Goal: Information Seeking & Learning: Learn about a topic

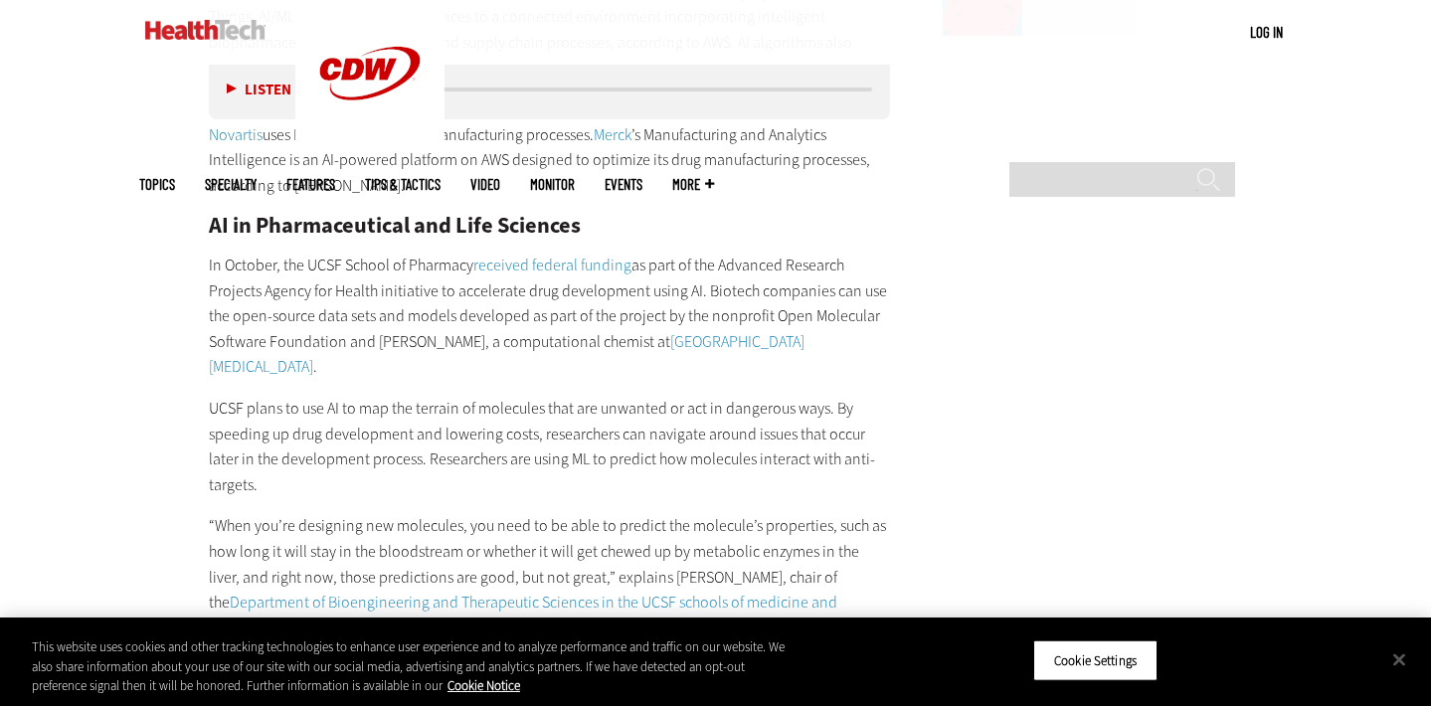
scroll to position [2667, 0]
click at [1383, 660] on button "Close" at bounding box center [1399, 659] width 44 height 44
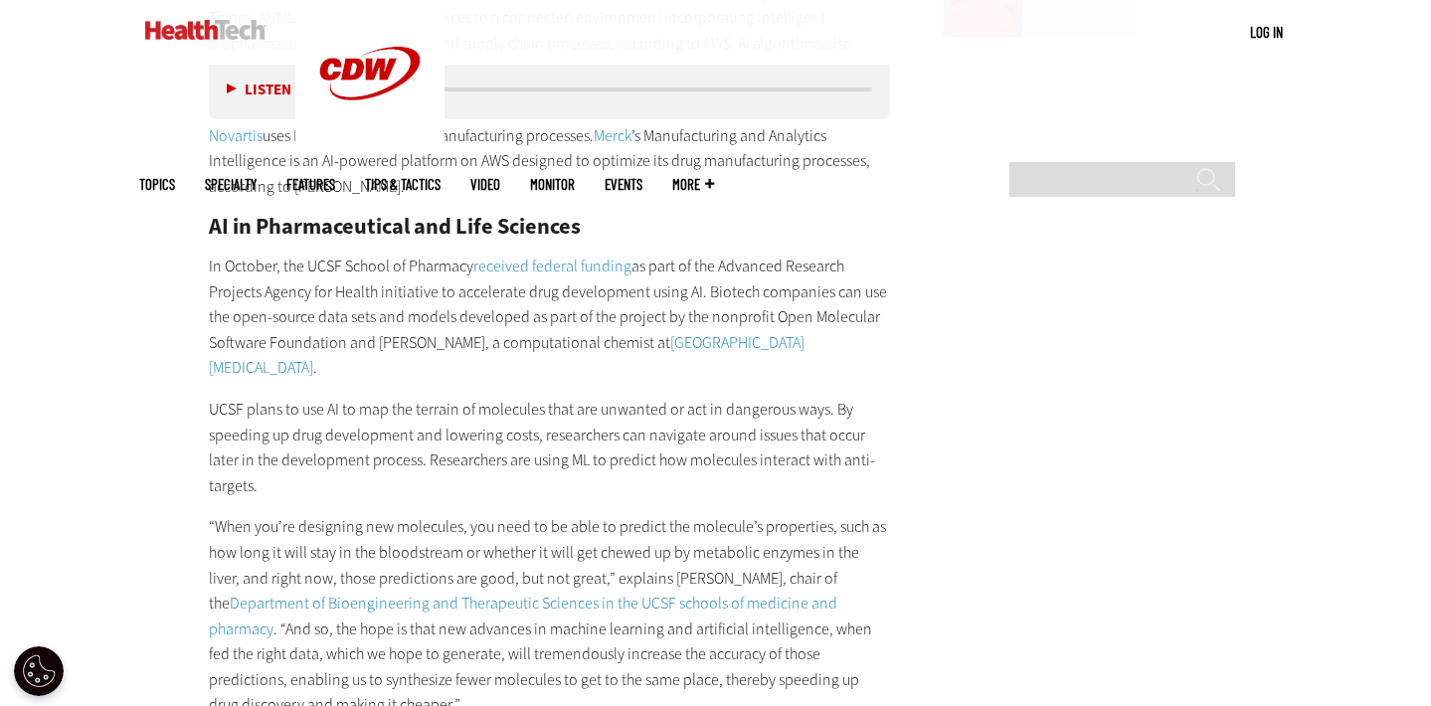
click at [537, 397] on p "UCSF plans to use AI to map the terrain of molecules that are unwanted or act i…" at bounding box center [550, 447] width 682 height 101
click at [500, 514] on p "“When you’re designing new molecules, you need to be able to predict the molecu…" at bounding box center [550, 616] width 682 height 204
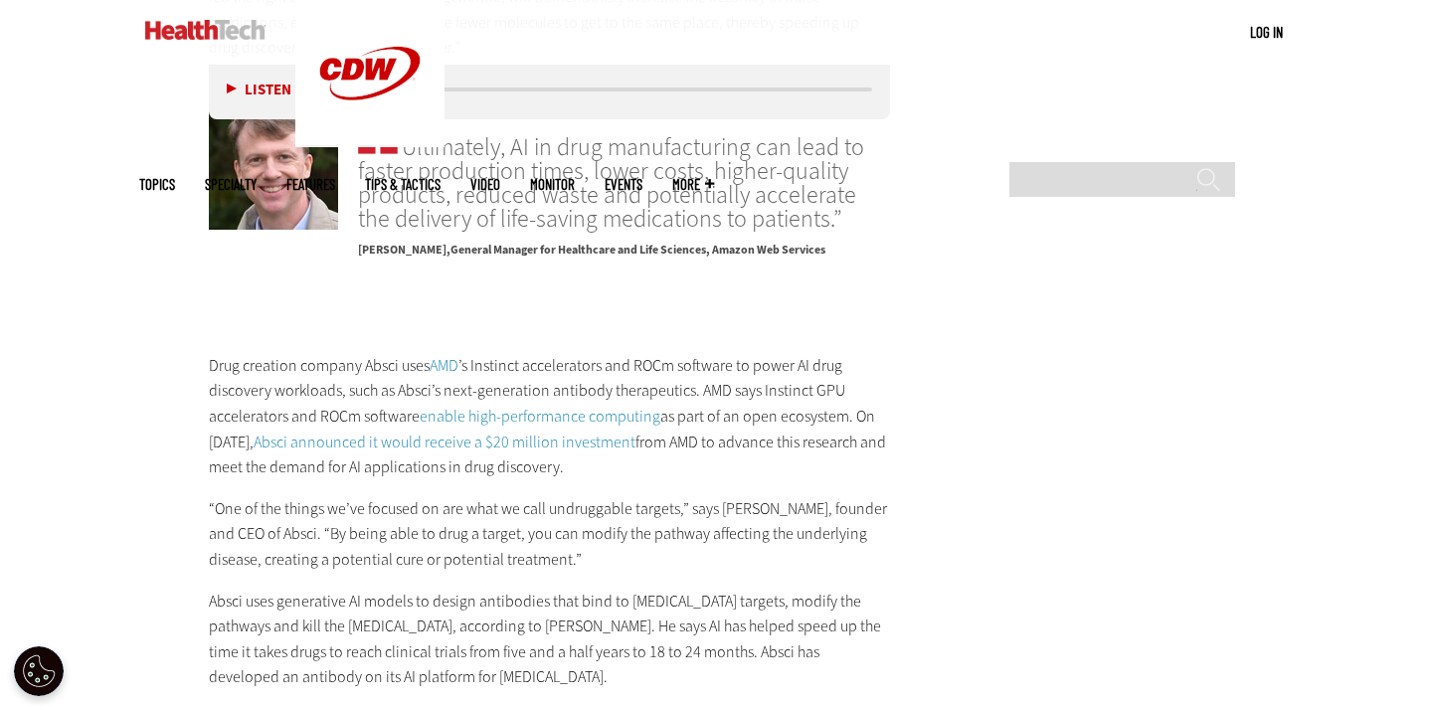
scroll to position [3328, 0]
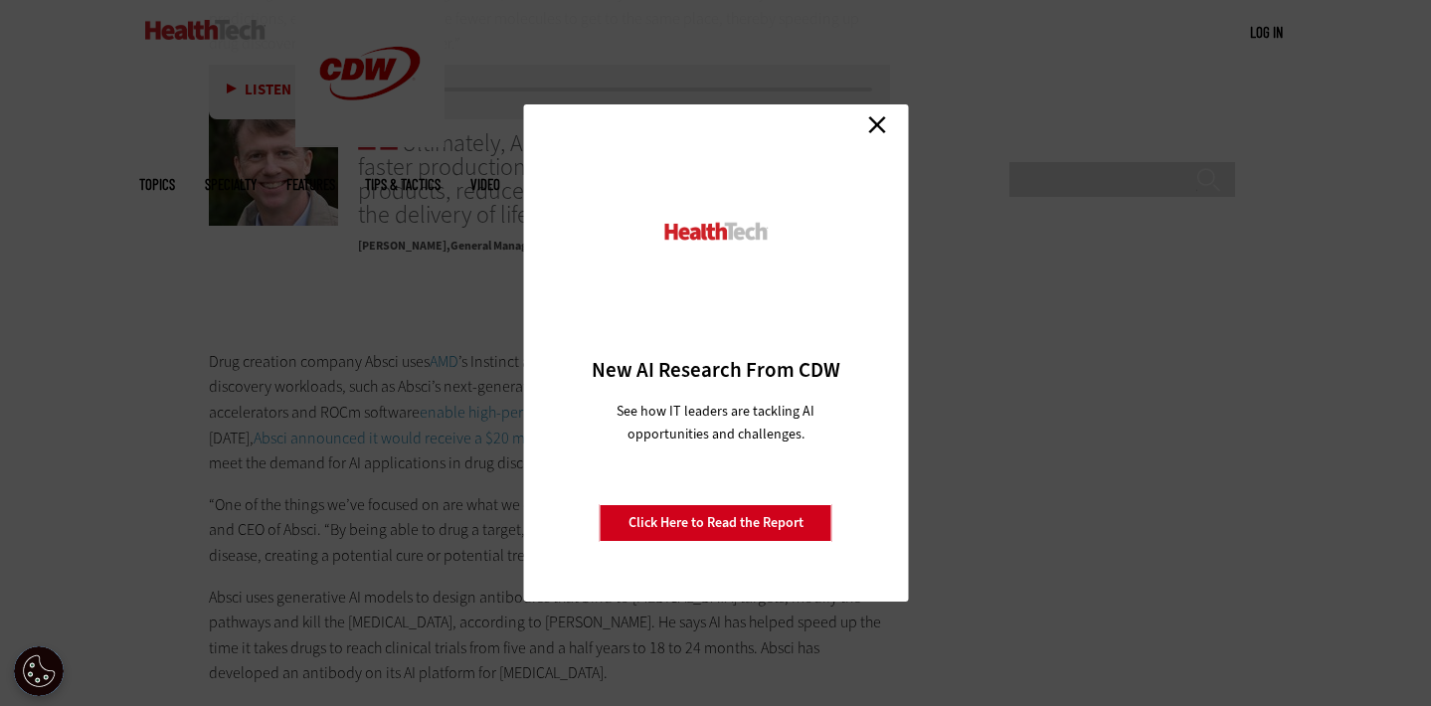
click at [877, 124] on link "Close" at bounding box center [877, 124] width 30 height 30
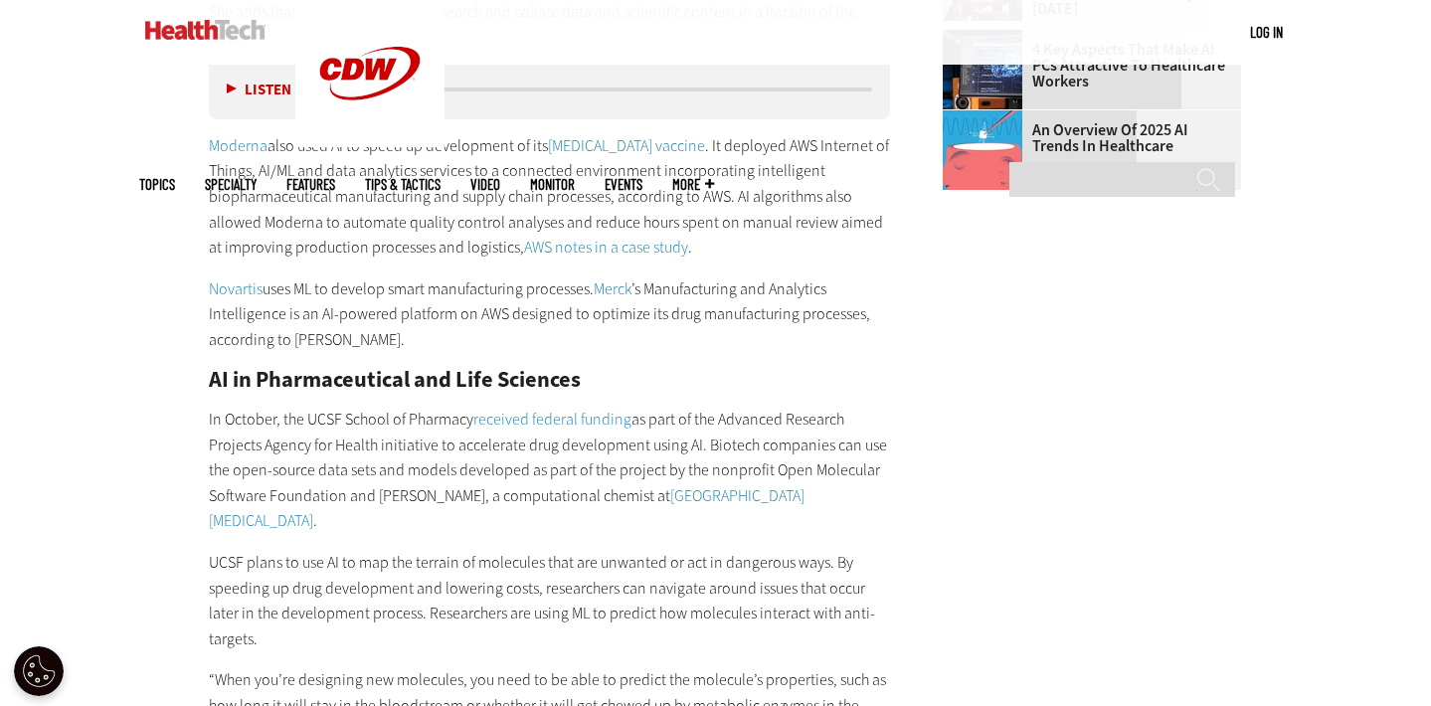
scroll to position [2054, 0]
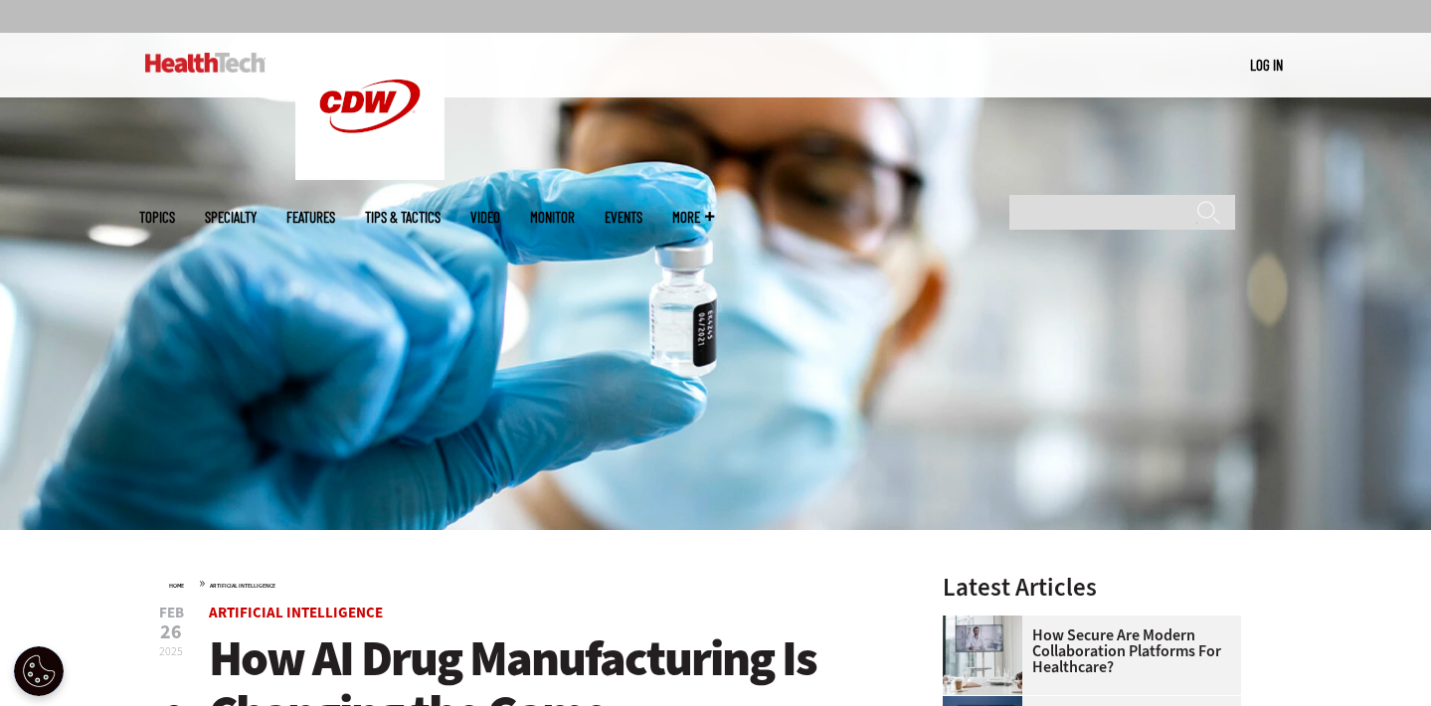
scroll to position [151, 0]
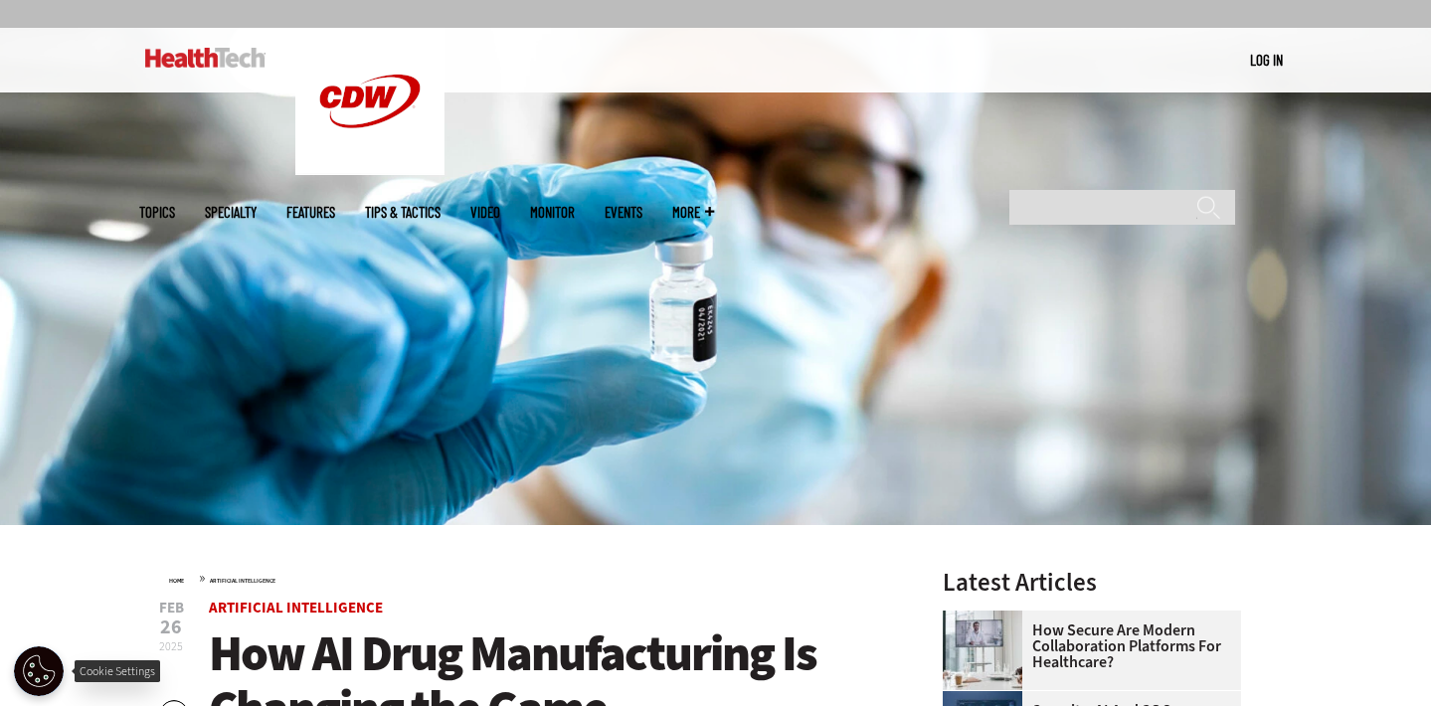
click at [41, 669] on button "Open Preferences" at bounding box center [39, 671] width 50 height 50
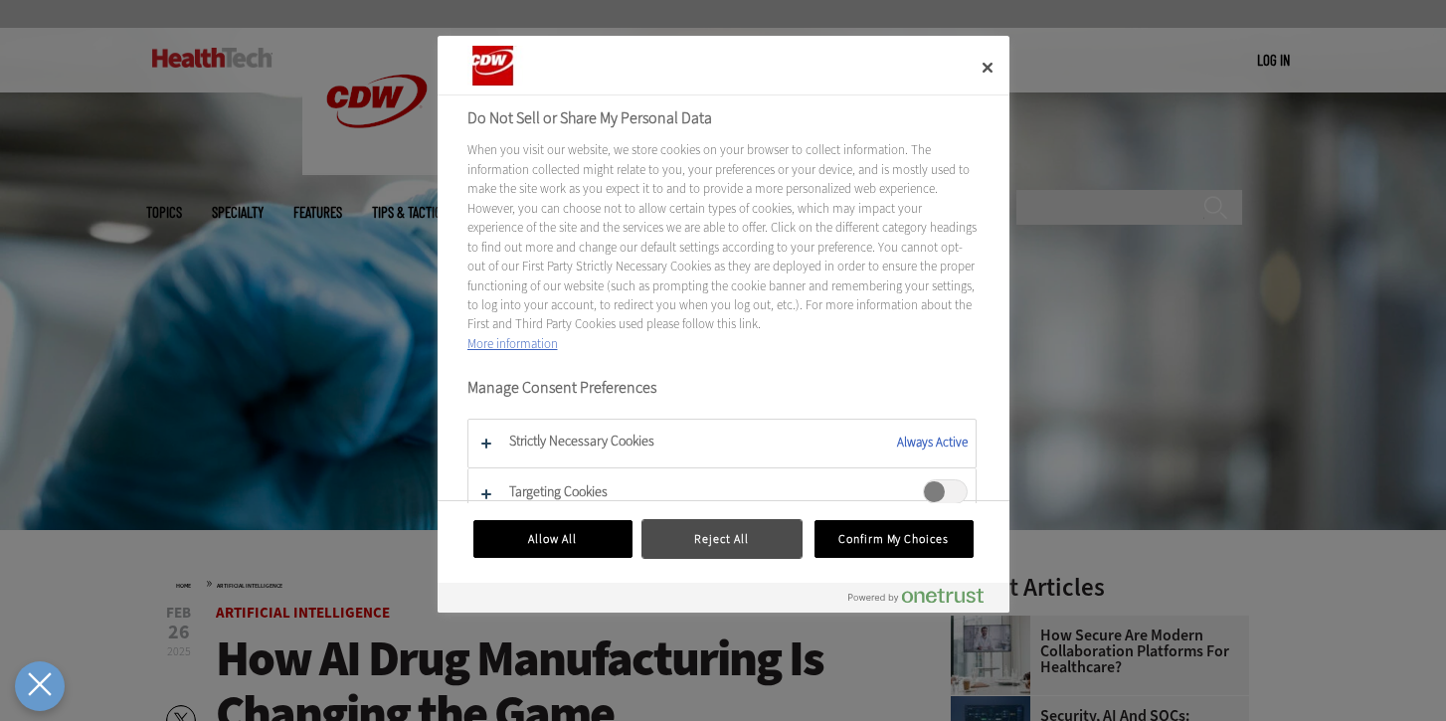
click at [684, 530] on button "Reject All" at bounding box center [721, 539] width 159 height 38
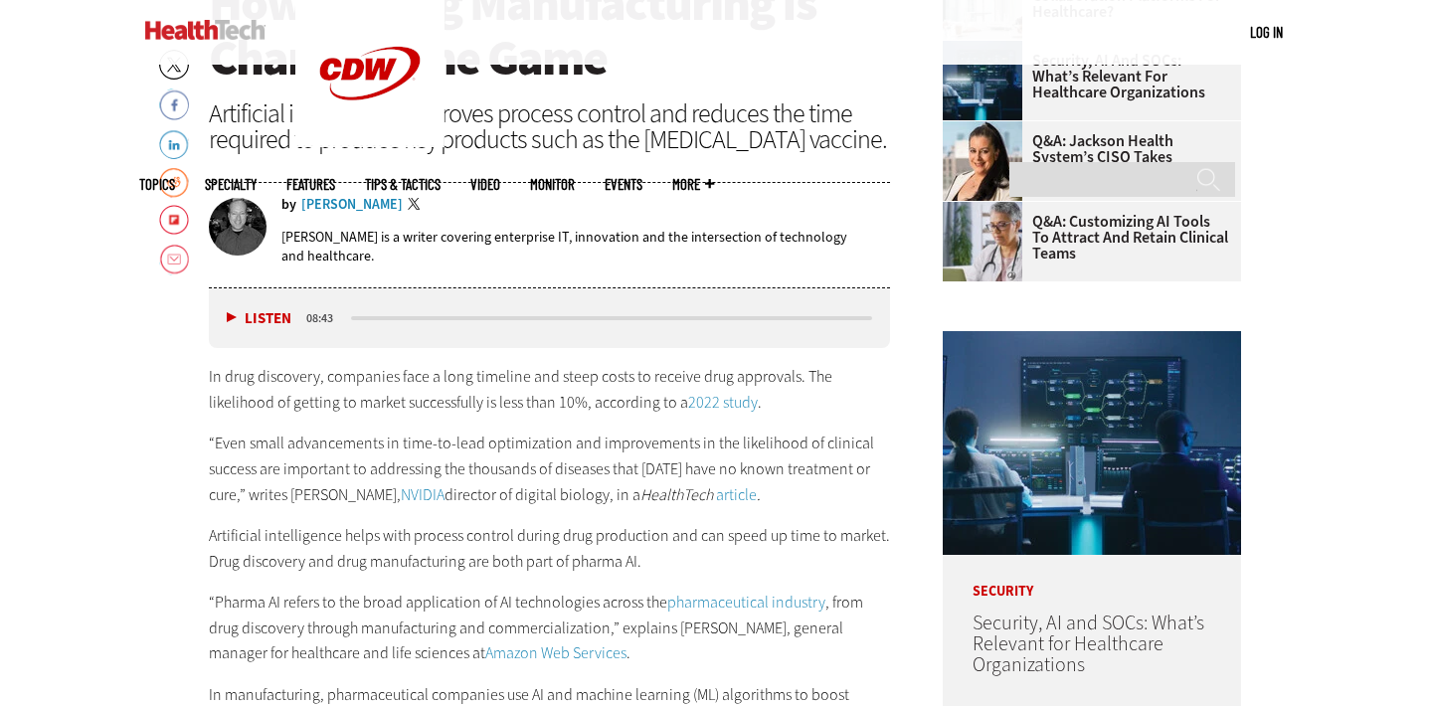
scroll to position [801, 0]
click at [241, 438] on p "“Even small advancements in time-to-lead optimization and improvements in the l…" at bounding box center [550, 470] width 682 height 77
click at [240, 393] on p "In drug discovery, companies face a long timeline and steep costs to receive dr…" at bounding box center [550, 390] width 682 height 51
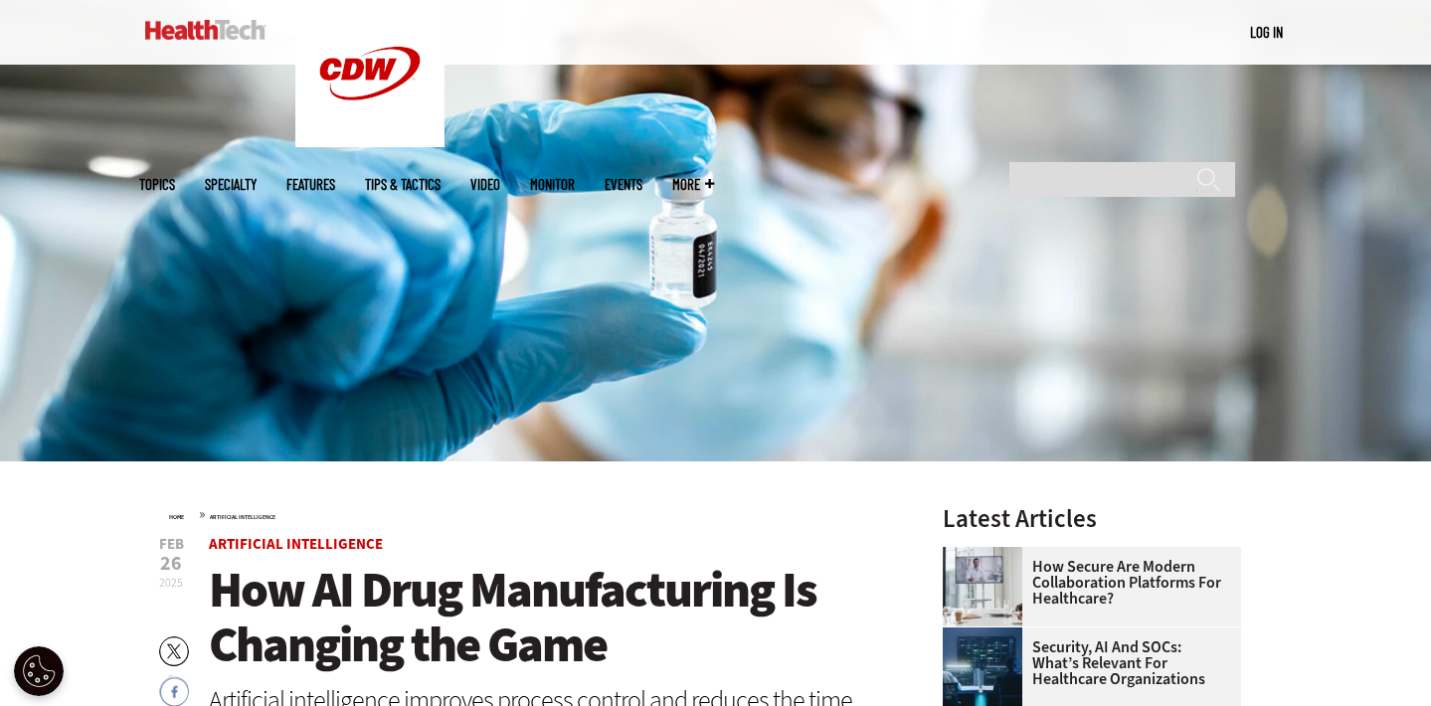
scroll to position [217, 0]
